Goal: Use online tool/utility: Utilize a website feature to perform a specific function

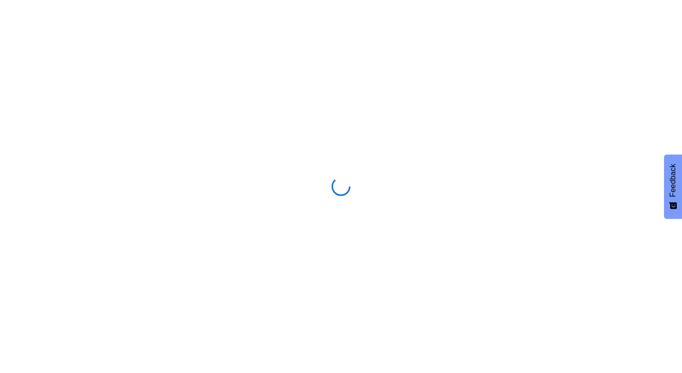
click at [669, 176] on span "Feedback" at bounding box center [673, 180] width 9 height 33
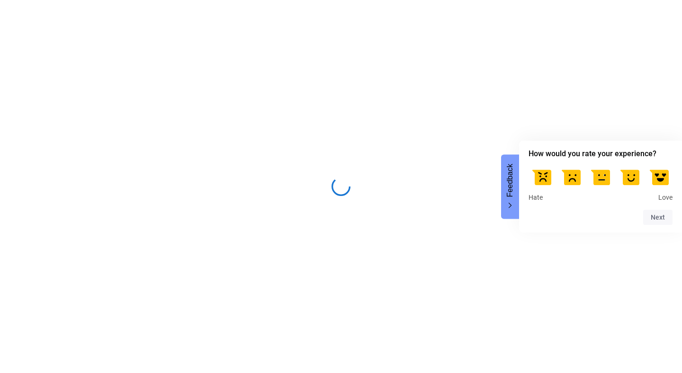
click at [506, 206] on div "Feedback - Hide survey" at bounding box center [510, 206] width 8 height 8
